Goal: Navigation & Orientation: Find specific page/section

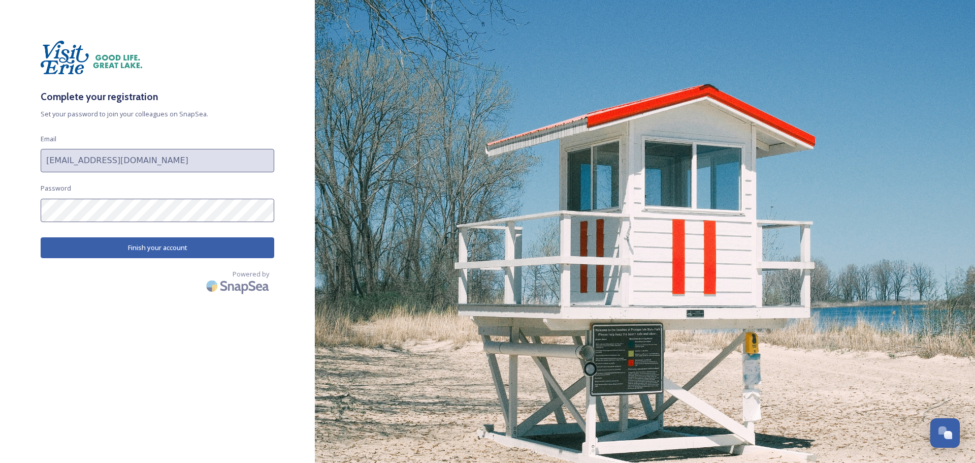
click at [102, 244] on button "Finish your account" at bounding box center [158, 247] width 234 height 21
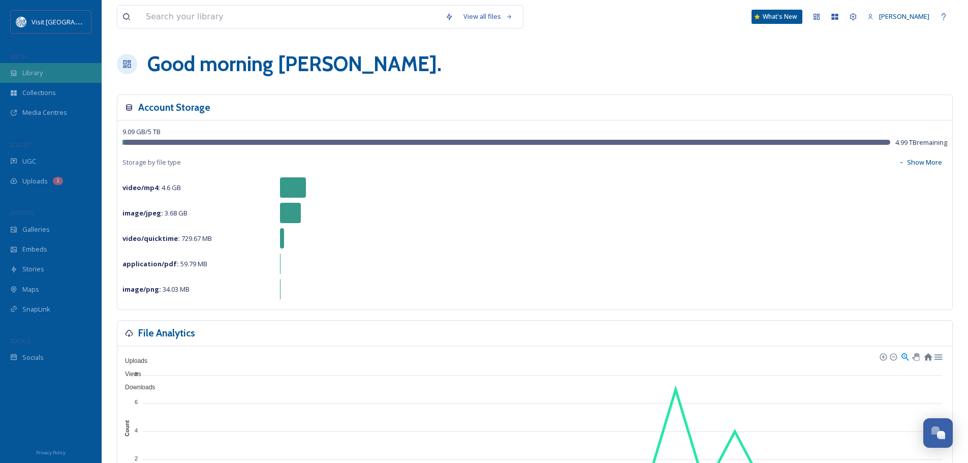
click at [45, 70] on div "Library" at bounding box center [51, 73] width 102 height 20
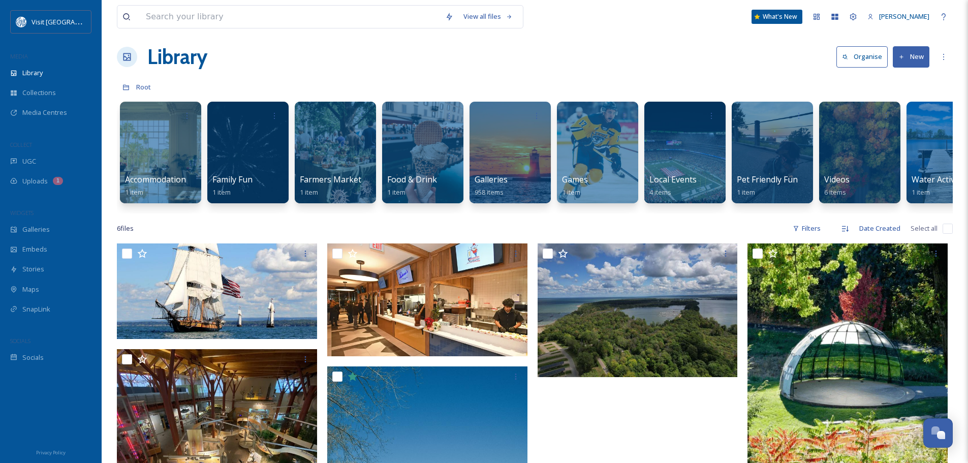
scroll to position [4, 0]
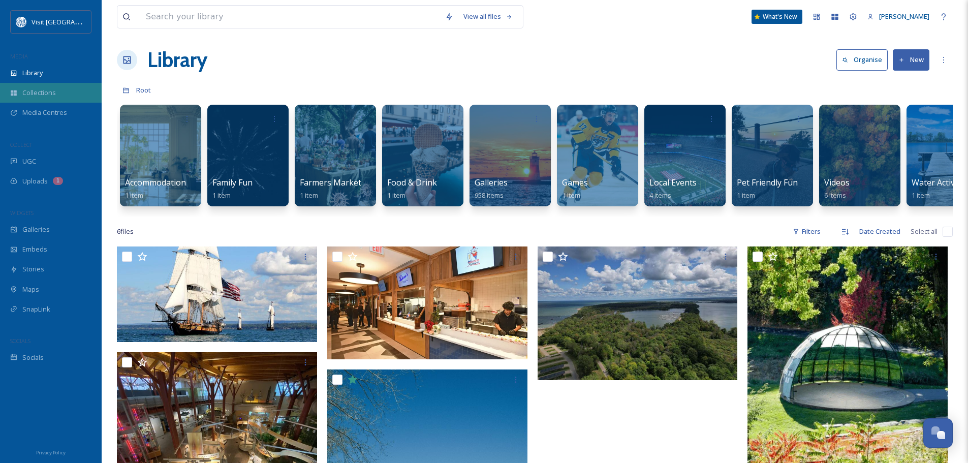
click at [43, 84] on div "Collections" at bounding box center [51, 93] width 102 height 20
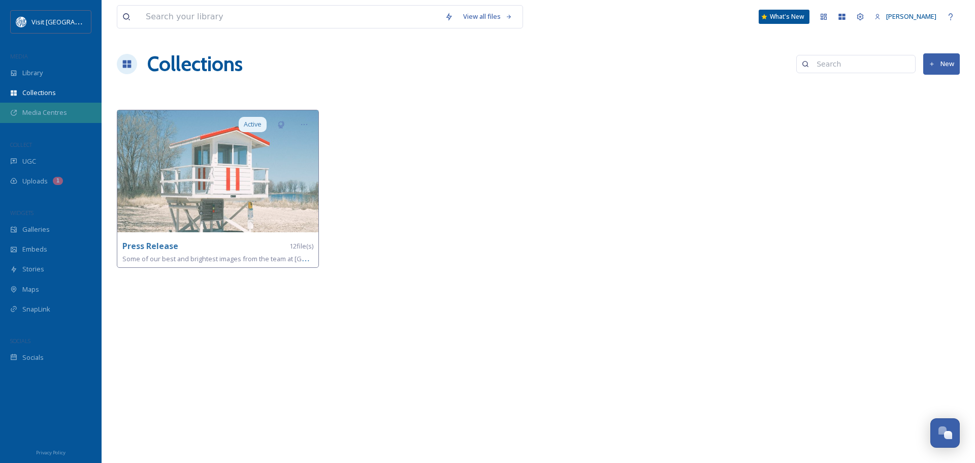
click at [36, 116] on span "Media Centres" at bounding box center [44, 113] width 45 height 10
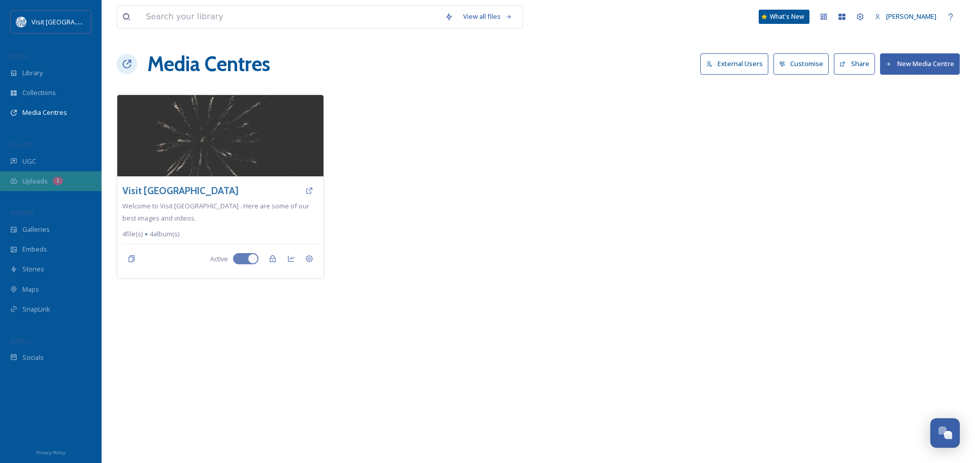
click at [35, 180] on span "Uploads" at bounding box center [34, 181] width 25 height 10
